Goal: Check status: Check status

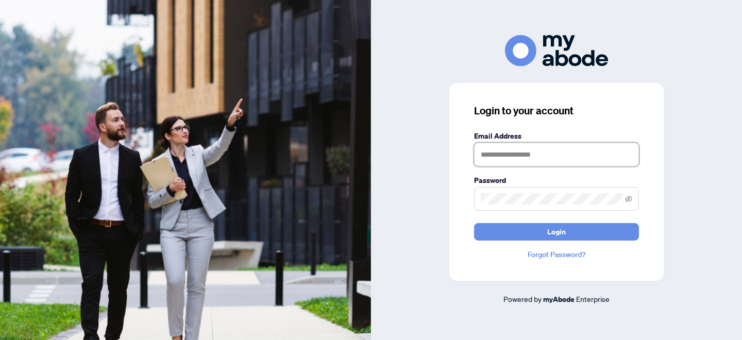
click at [509, 155] on input "text" at bounding box center [556, 155] width 165 height 24
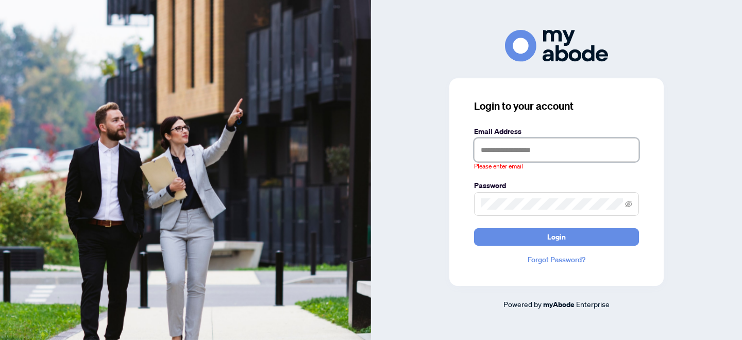
type input "**********"
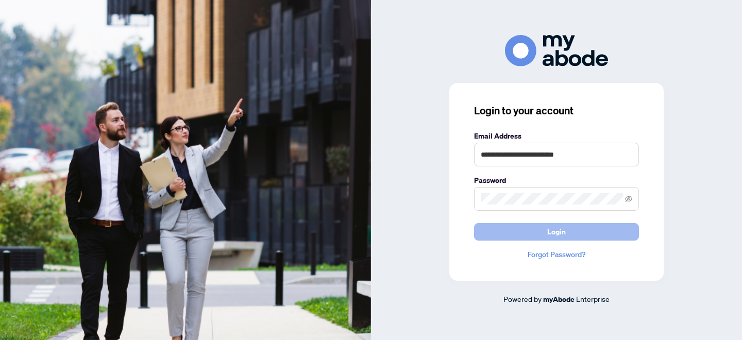
click at [539, 233] on button "Login" at bounding box center [556, 232] width 165 height 18
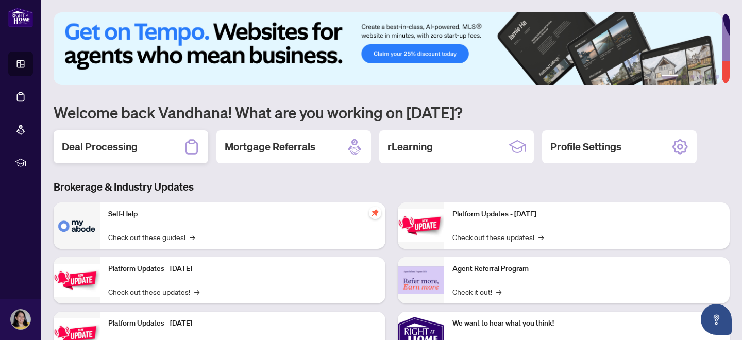
click at [126, 142] on h2 "Deal Processing" at bounding box center [100, 147] width 76 height 14
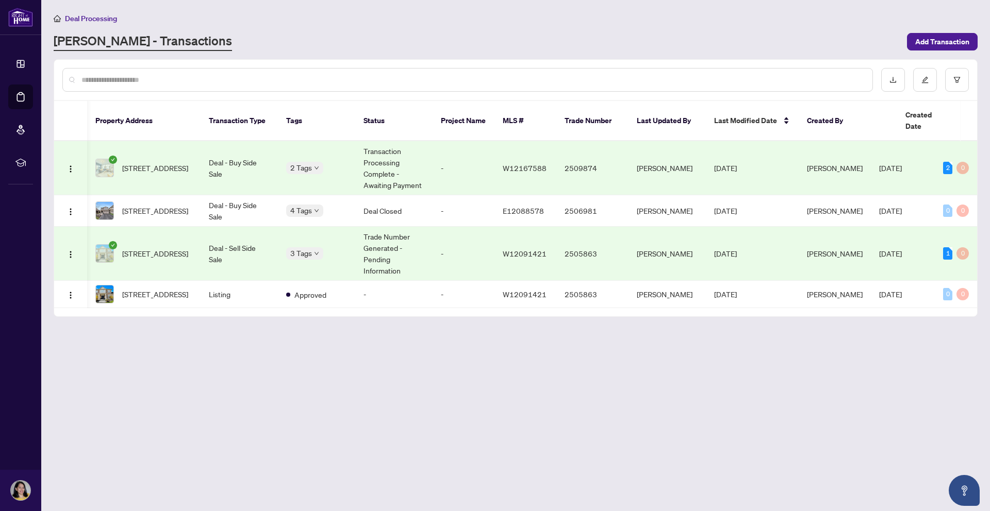
scroll to position [0, 107]
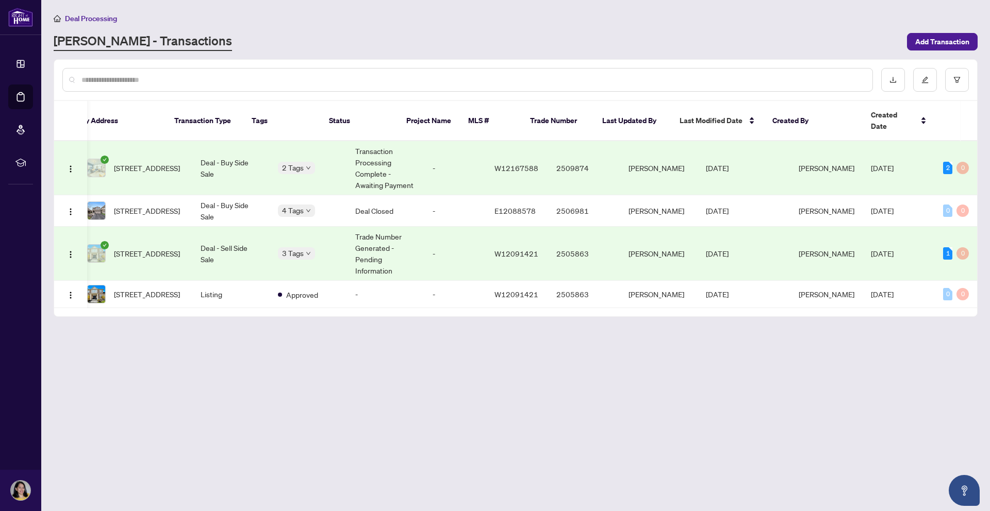
click at [742, 162] on div "2" at bounding box center [947, 168] width 9 height 12
click at [657, 155] on td "[PERSON_NAME]" at bounding box center [658, 168] width 77 height 54
